Goal: Find specific page/section: Find specific page/section

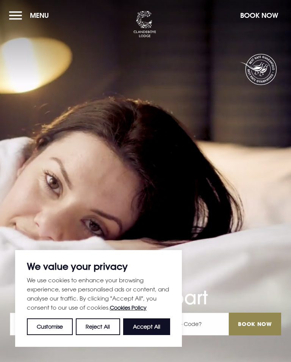
click at [23, 11] on button "Menu" at bounding box center [31, 15] width 44 height 16
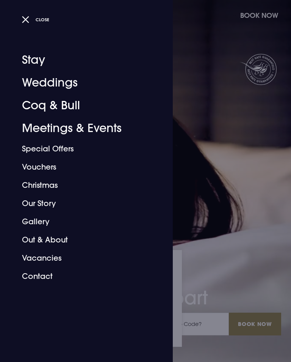
click at [81, 105] on link "Coq & Bull" at bounding box center [82, 105] width 120 height 23
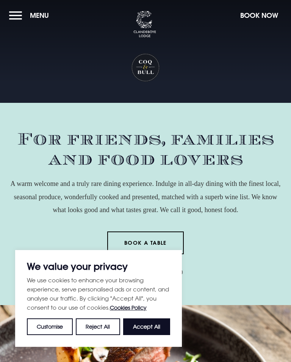
click at [156, 324] on button "Accept All" at bounding box center [146, 326] width 47 height 17
checkbox input "true"
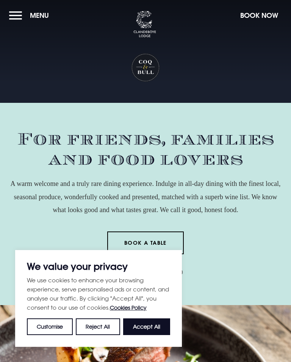
checkbox input "true"
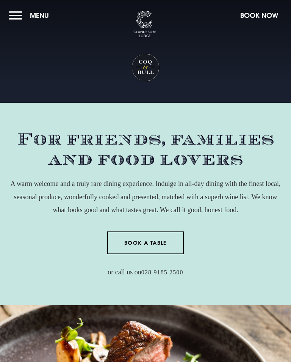
click at [21, 8] on button "Menu" at bounding box center [31, 15] width 44 height 16
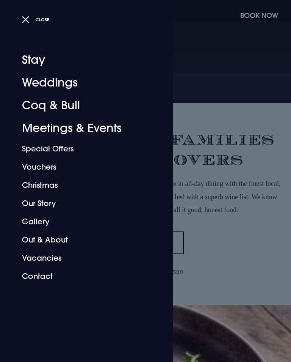
click at [238, 142] on div at bounding box center [145, 181] width 291 height 362
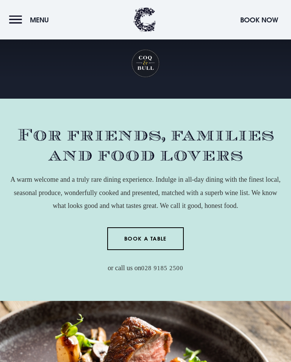
scroll to position [820, 0]
